Goal: Information Seeking & Learning: Learn about a topic

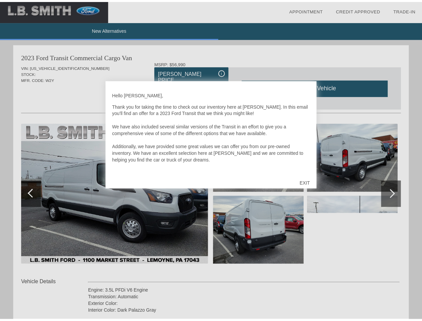
scroll to position [412, 0]
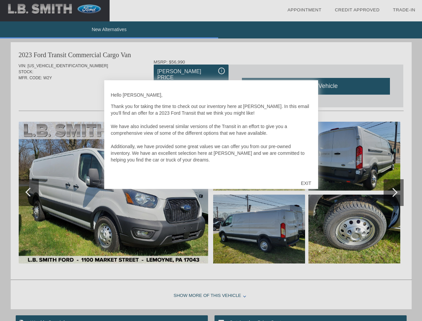
scroll to position [684, 0]
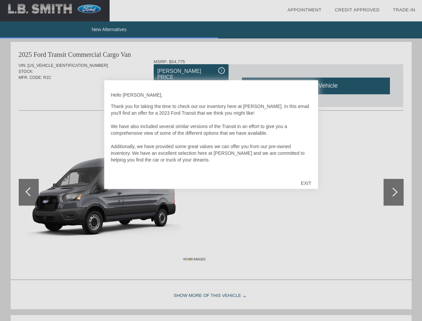
scroll to position [412, 0]
